Goal: Task Accomplishment & Management: Manage account settings

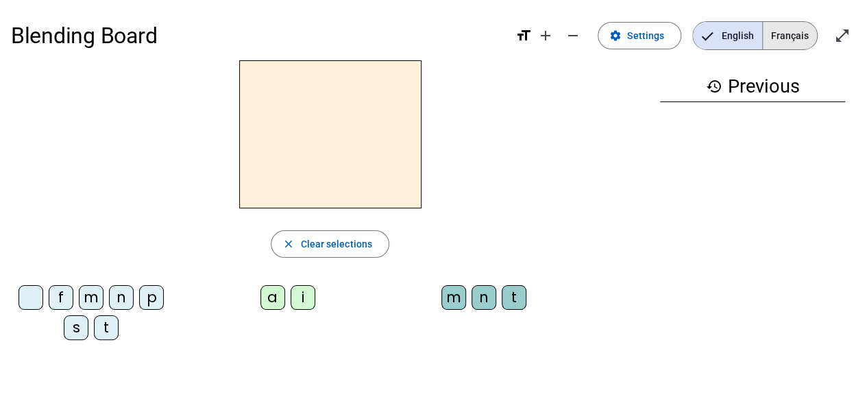
click at [787, 43] on span "Français" at bounding box center [790, 35] width 54 height 27
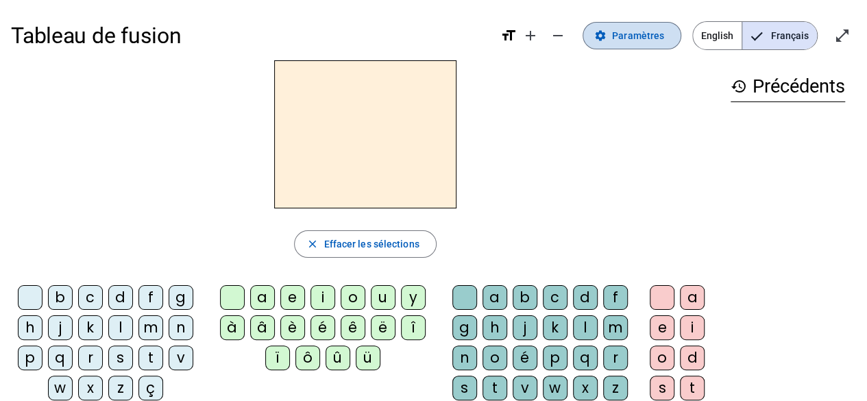
click at [639, 36] on span "Paramètres" at bounding box center [638, 35] width 52 height 16
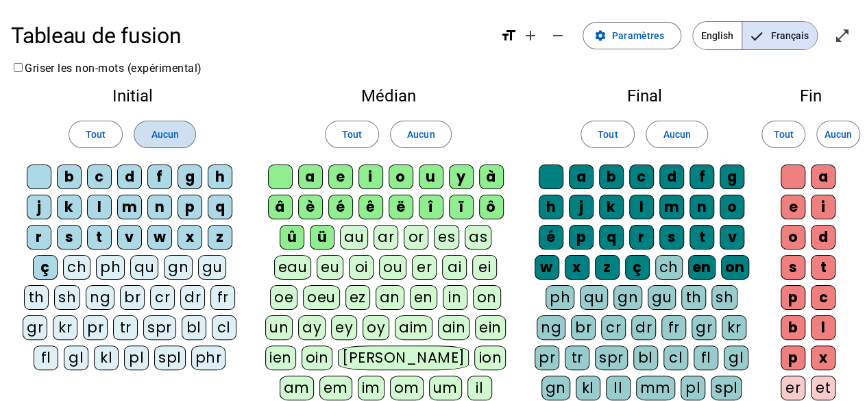
click at [164, 138] on span "Aucun" at bounding box center [164, 134] width 27 height 16
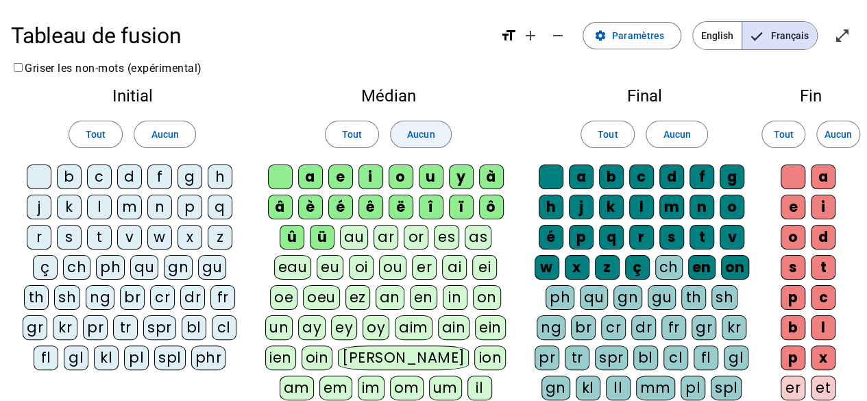
click at [421, 150] on span at bounding box center [421, 134] width 60 height 33
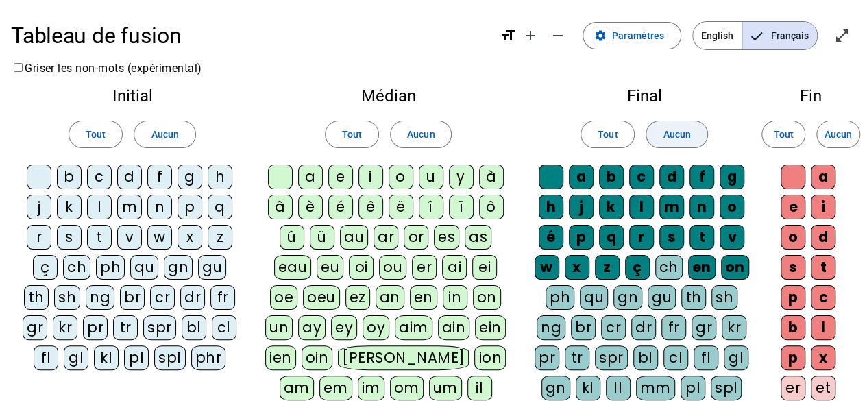
click at [672, 142] on span "Aucun" at bounding box center [676, 134] width 27 height 16
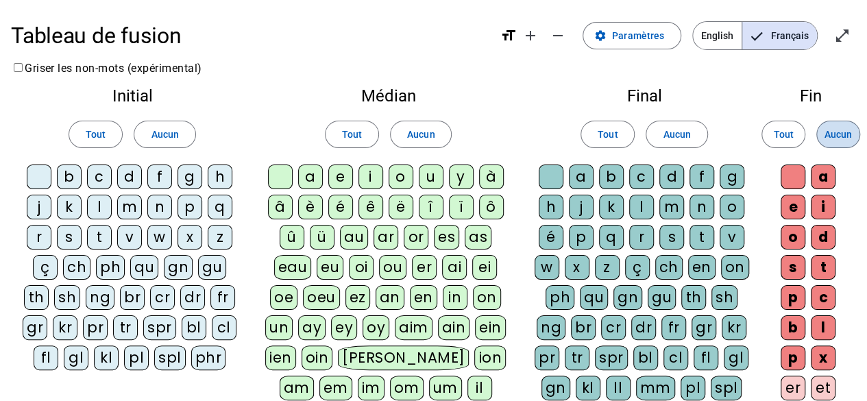
click at [832, 143] on span at bounding box center [838, 134] width 42 height 33
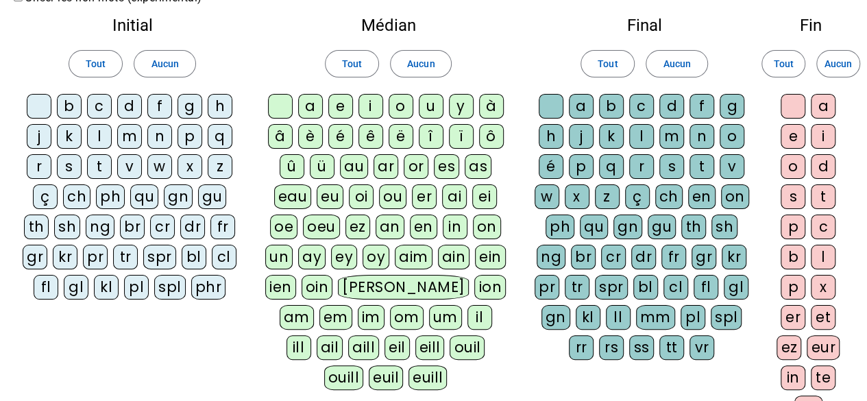
scroll to position [70, 0]
click at [101, 134] on div "l" at bounding box center [99, 137] width 25 height 25
click at [307, 99] on div "a" at bounding box center [310, 107] width 25 height 25
click at [101, 167] on div "t" at bounding box center [99, 167] width 25 height 25
click at [646, 172] on div "r" at bounding box center [641, 167] width 25 height 25
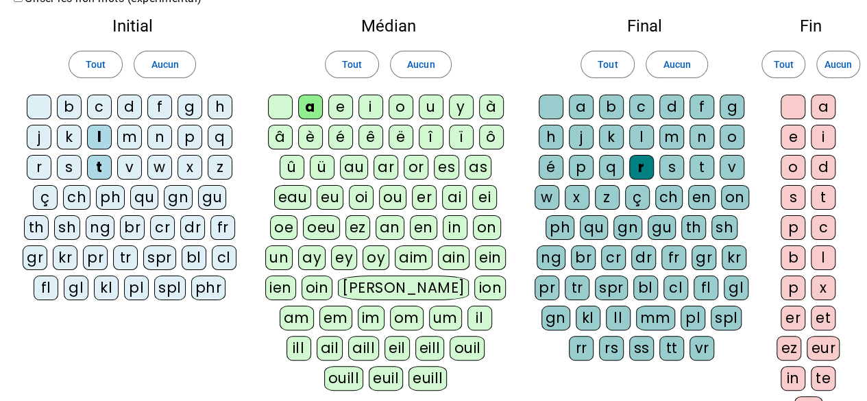
click at [98, 110] on div "c" at bounding box center [99, 107] width 25 height 25
click at [66, 114] on div "b" at bounding box center [69, 107] width 25 height 25
click at [186, 135] on div "p" at bounding box center [190, 137] width 25 height 25
click at [428, 103] on div "u" at bounding box center [431, 107] width 25 height 25
click at [132, 106] on div "d" at bounding box center [129, 107] width 25 height 25
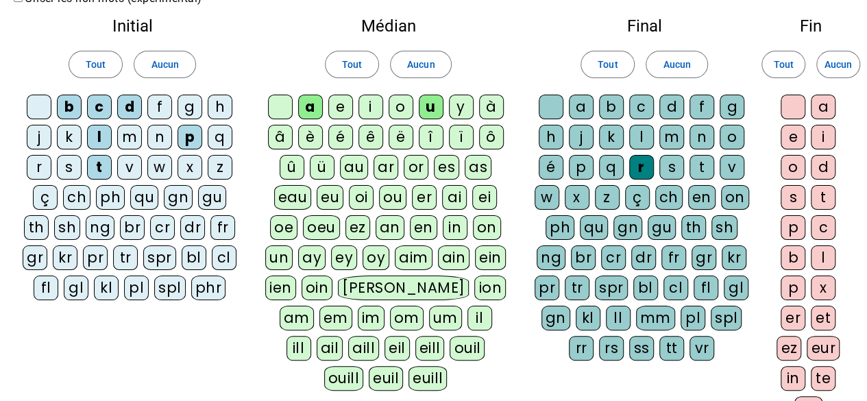
click at [73, 165] on div "s" at bounding box center [69, 167] width 25 height 25
click at [546, 102] on div at bounding box center [551, 107] width 25 height 25
click at [374, 104] on div "i" at bounding box center [370, 107] width 25 height 25
click at [467, 323] on div "il" at bounding box center [479, 318] width 25 height 25
click at [124, 130] on div "m" at bounding box center [129, 137] width 25 height 25
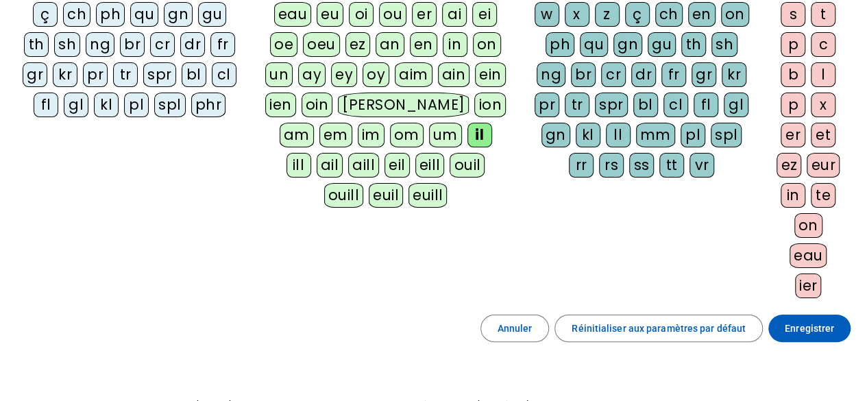
scroll to position [266, 0]
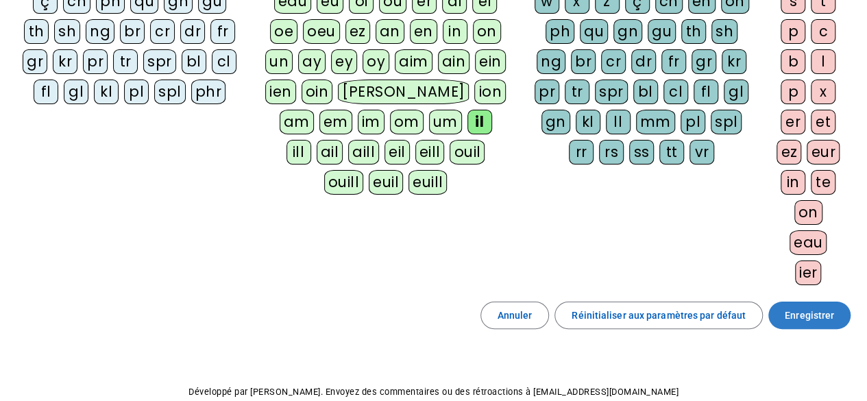
click at [803, 307] on span "Enregistrer" at bounding box center [809, 315] width 49 height 16
